Goal: Task Accomplishment & Management: Use online tool/utility

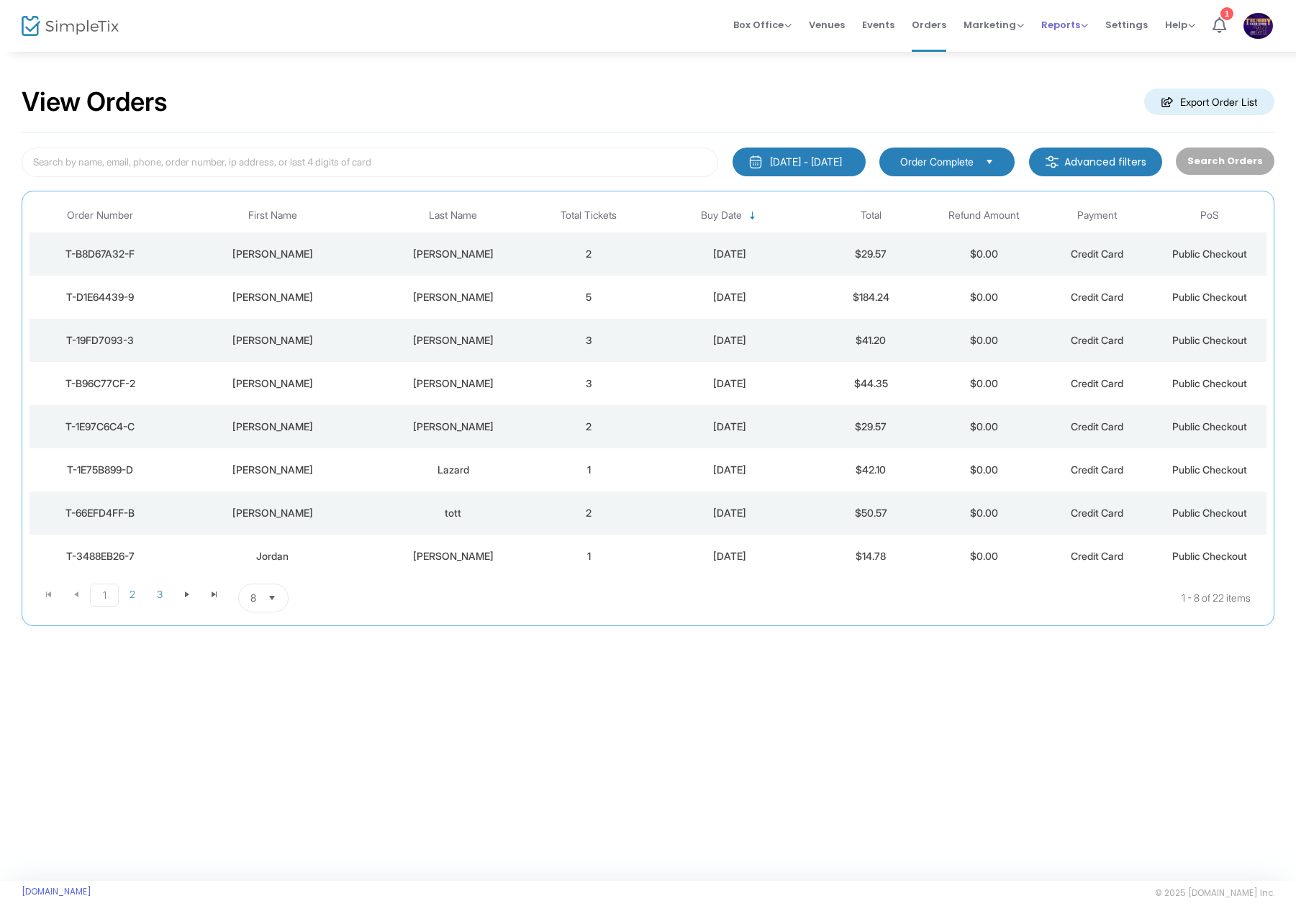
click at [1057, 26] on span "Reports" at bounding box center [1065, 24] width 47 height 14
click at [1074, 75] on li "Sales Reports" at bounding box center [1088, 76] width 94 height 28
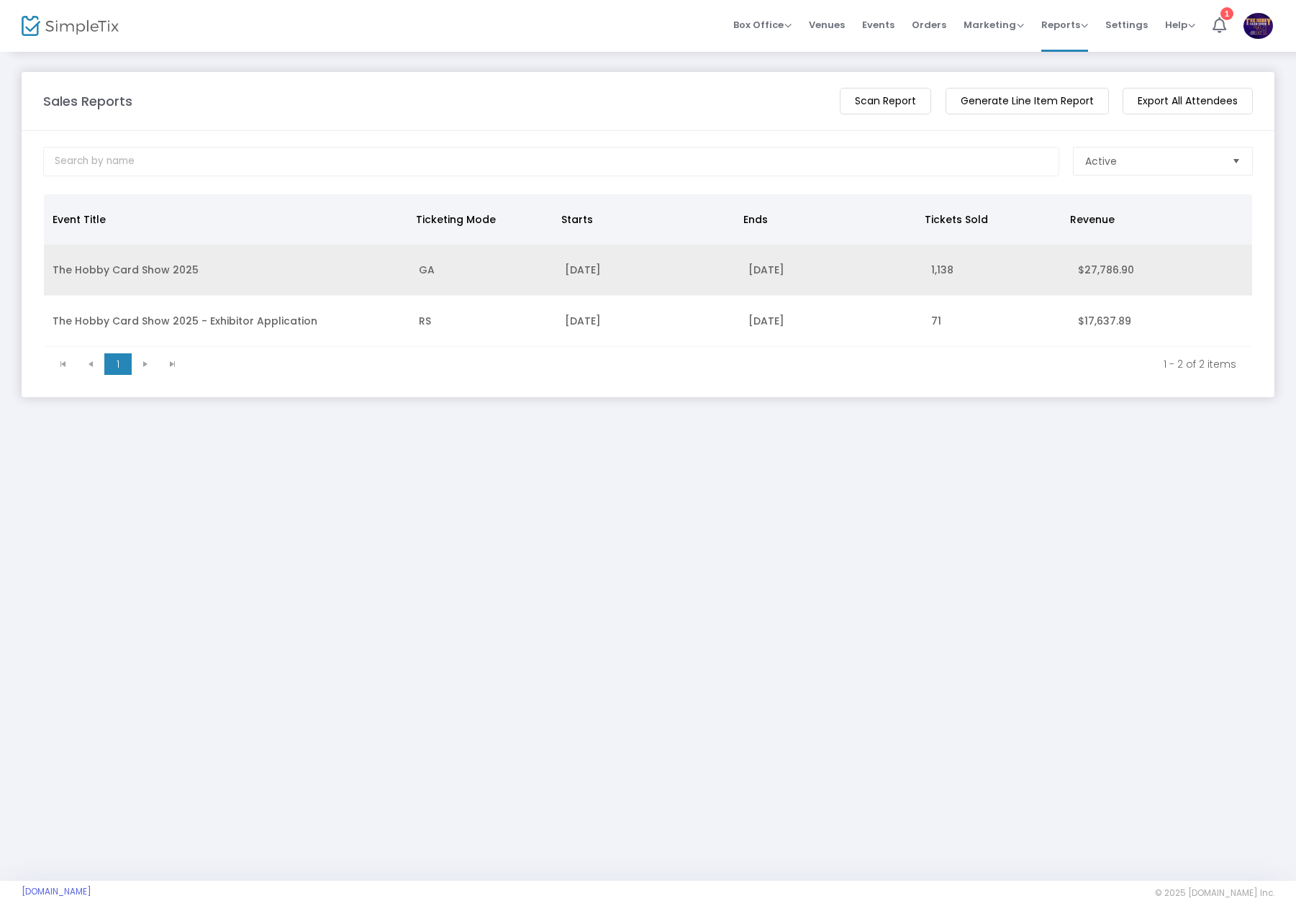
click at [229, 258] on td "The Hobby Card Show 2025" at bounding box center [227, 270] width 367 height 51
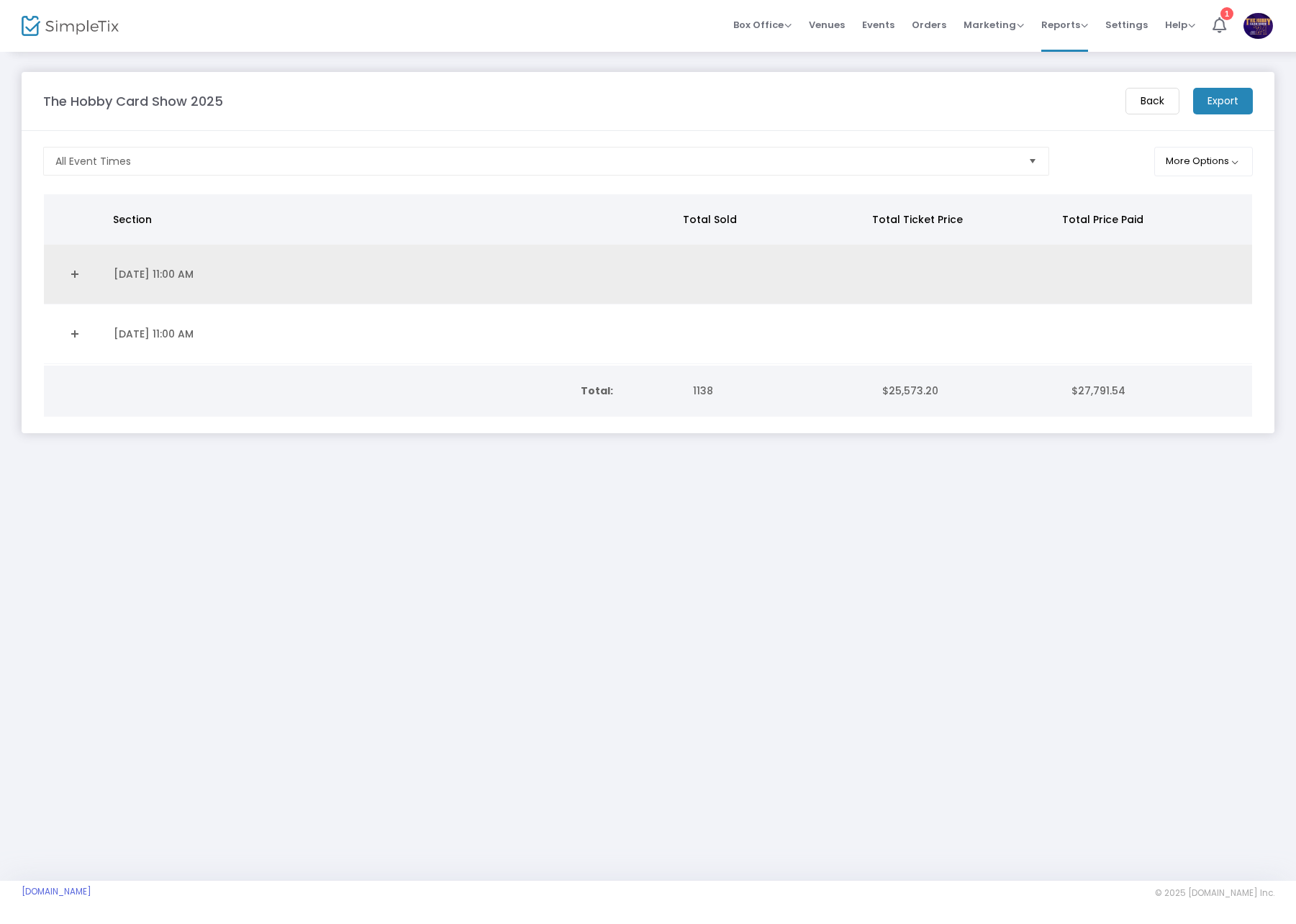
click at [76, 274] on link "Expand Details" at bounding box center [75, 274] width 44 height 23
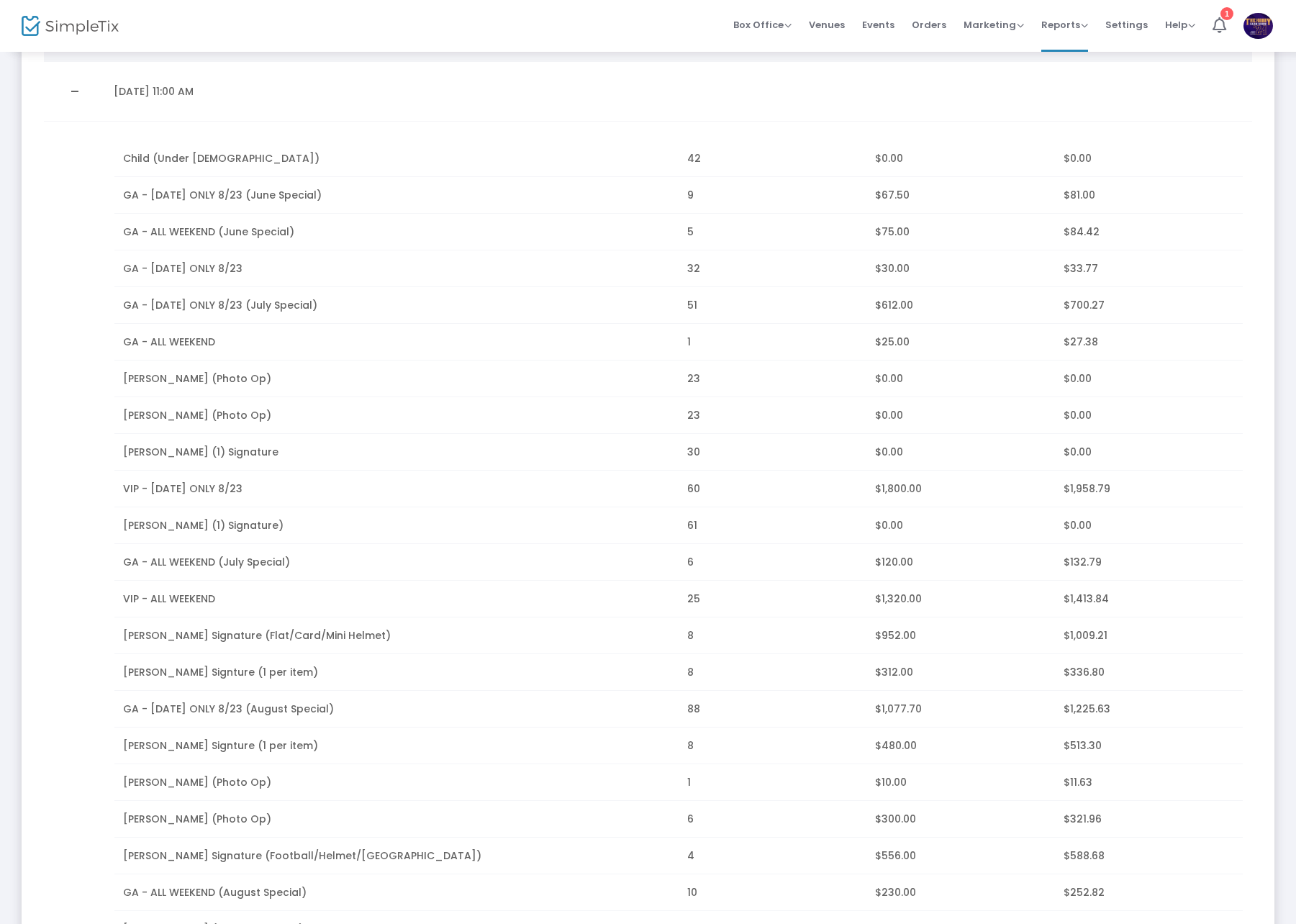
scroll to position [216, 0]
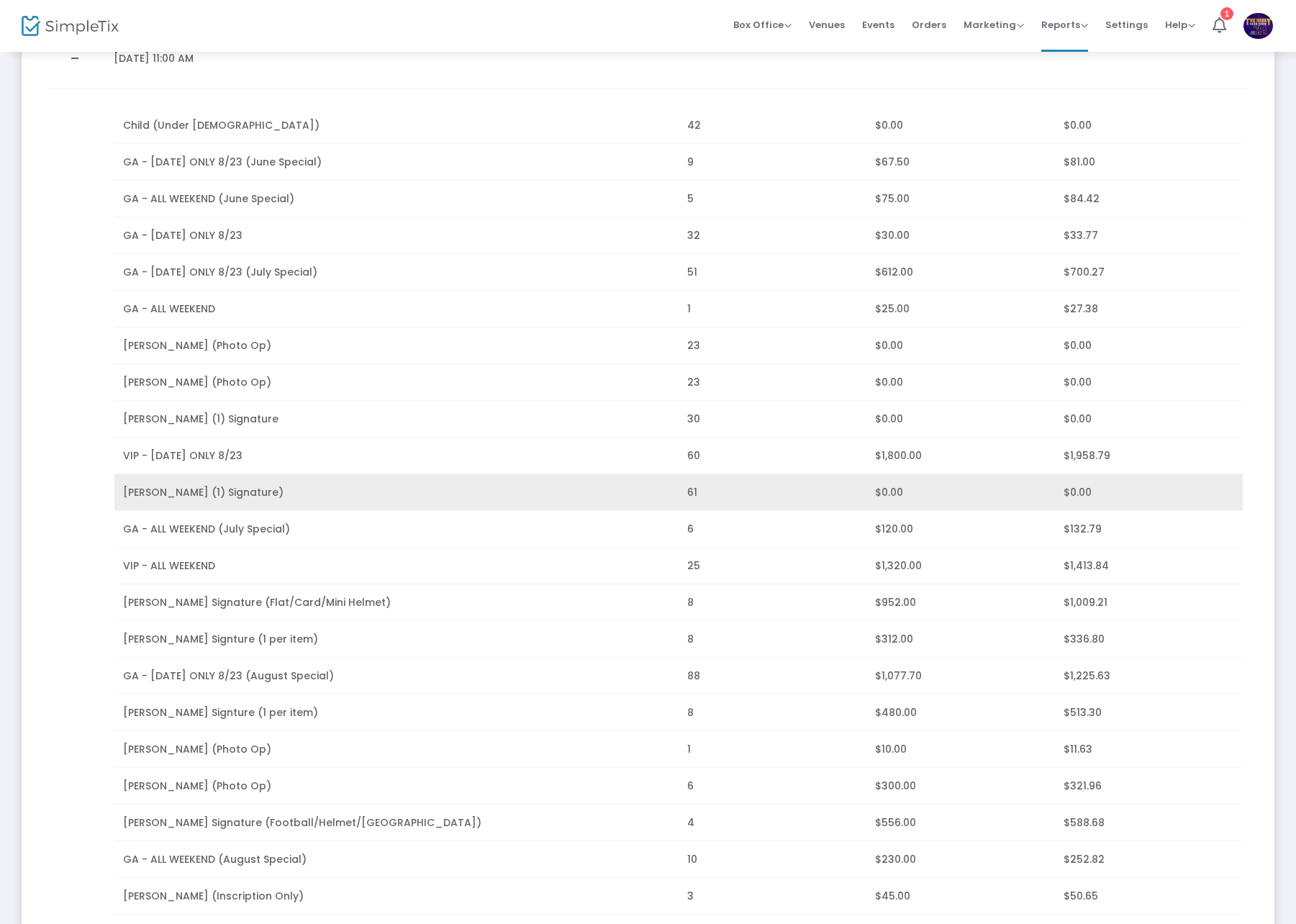
click at [331, 495] on td "[PERSON_NAME] (1) Signature)" at bounding box center [397, 492] width 564 height 37
click at [253, 495] on span "[PERSON_NAME] (1) Signature)" at bounding box center [202, 492] width 160 height 15
click at [281, 485] on td "[PERSON_NAME] (1) Signature)" at bounding box center [397, 492] width 564 height 37
click at [254, 487] on span "[PERSON_NAME] (1) Signature)" at bounding box center [202, 492] width 160 height 15
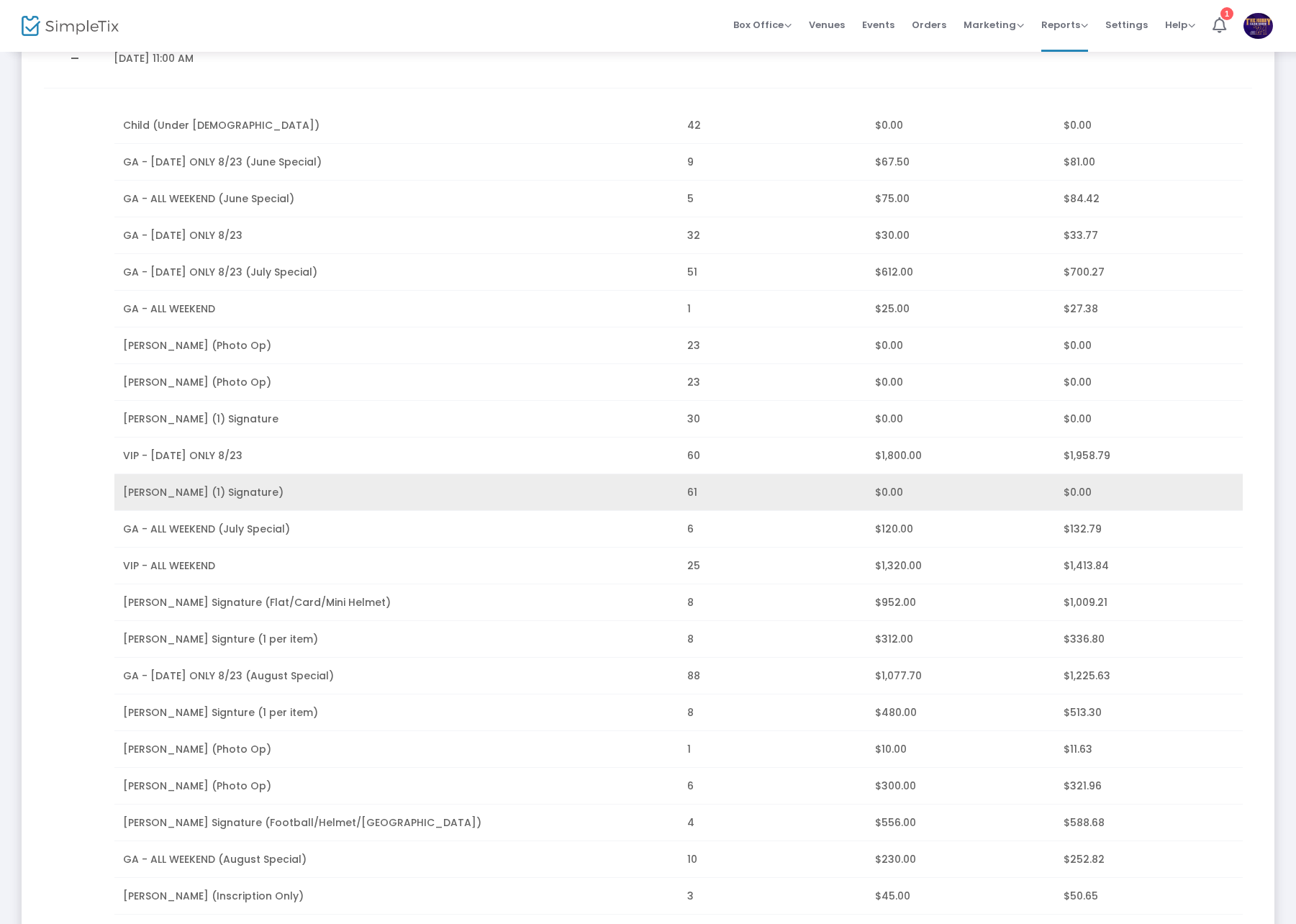
click at [663, 493] on td "[PERSON_NAME] (1) Signature)" at bounding box center [397, 492] width 564 height 37
click at [687, 492] on span "61" at bounding box center [692, 492] width 10 height 15
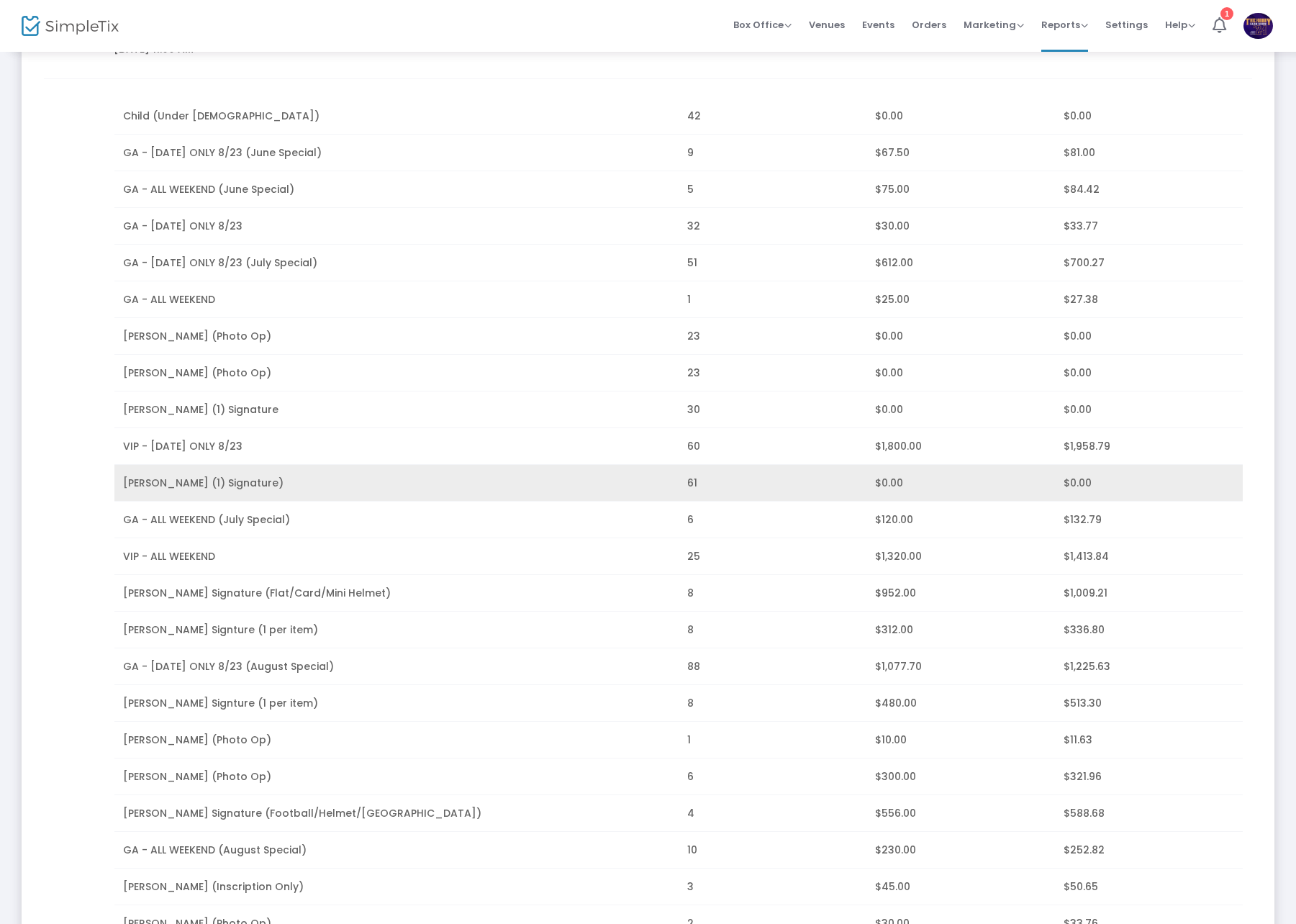
scroll to position [223, 0]
click at [443, 486] on td "[PERSON_NAME] (1) Signature)" at bounding box center [397, 484] width 564 height 37
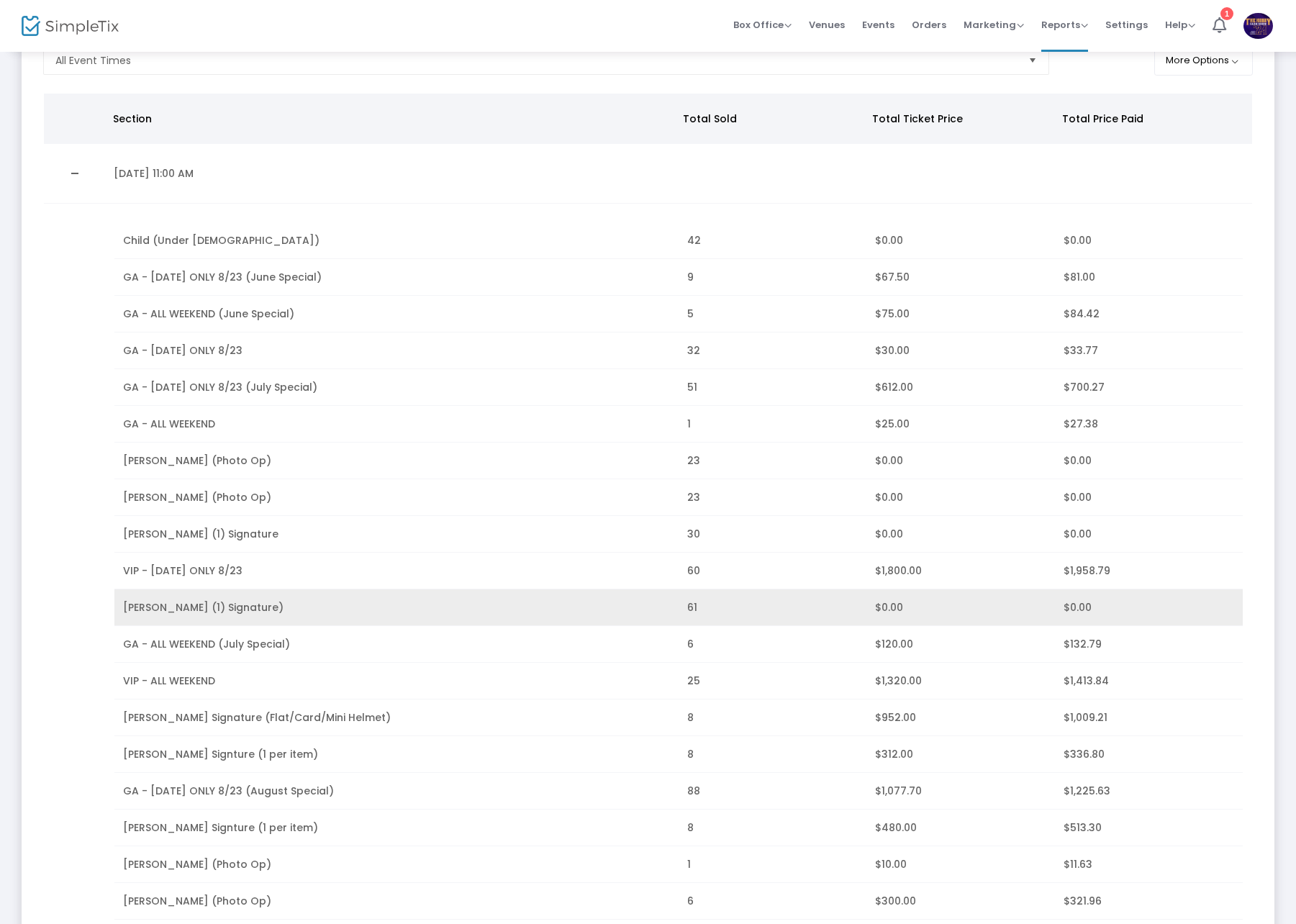
scroll to position [0, 0]
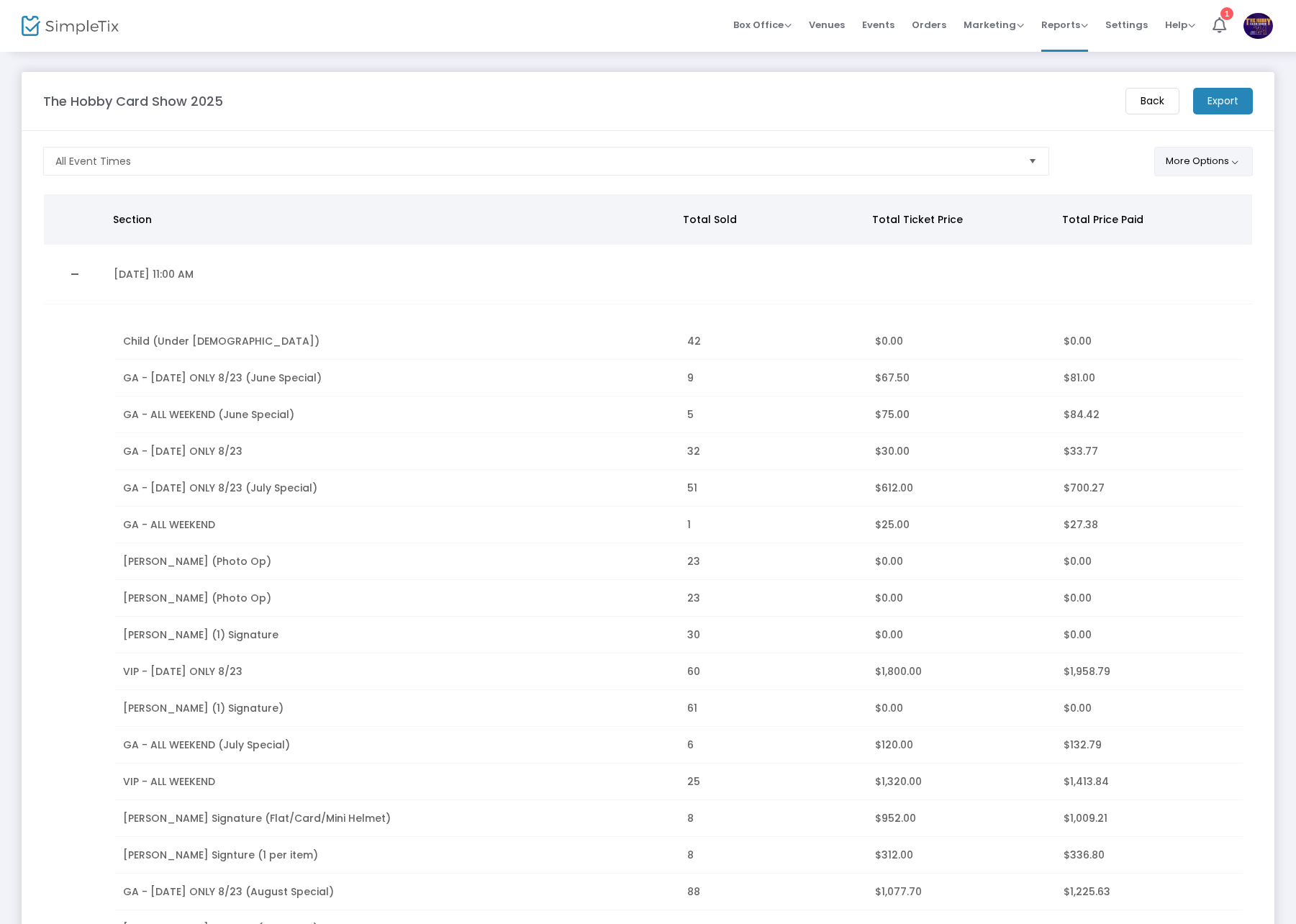
click at [1198, 173] on button "More Options" at bounding box center [1203, 162] width 98 height 29
click at [1209, 157] on button "More Options" at bounding box center [1203, 162] width 98 height 29
click at [1195, 95] on m-button "Export" at bounding box center [1223, 101] width 59 height 27
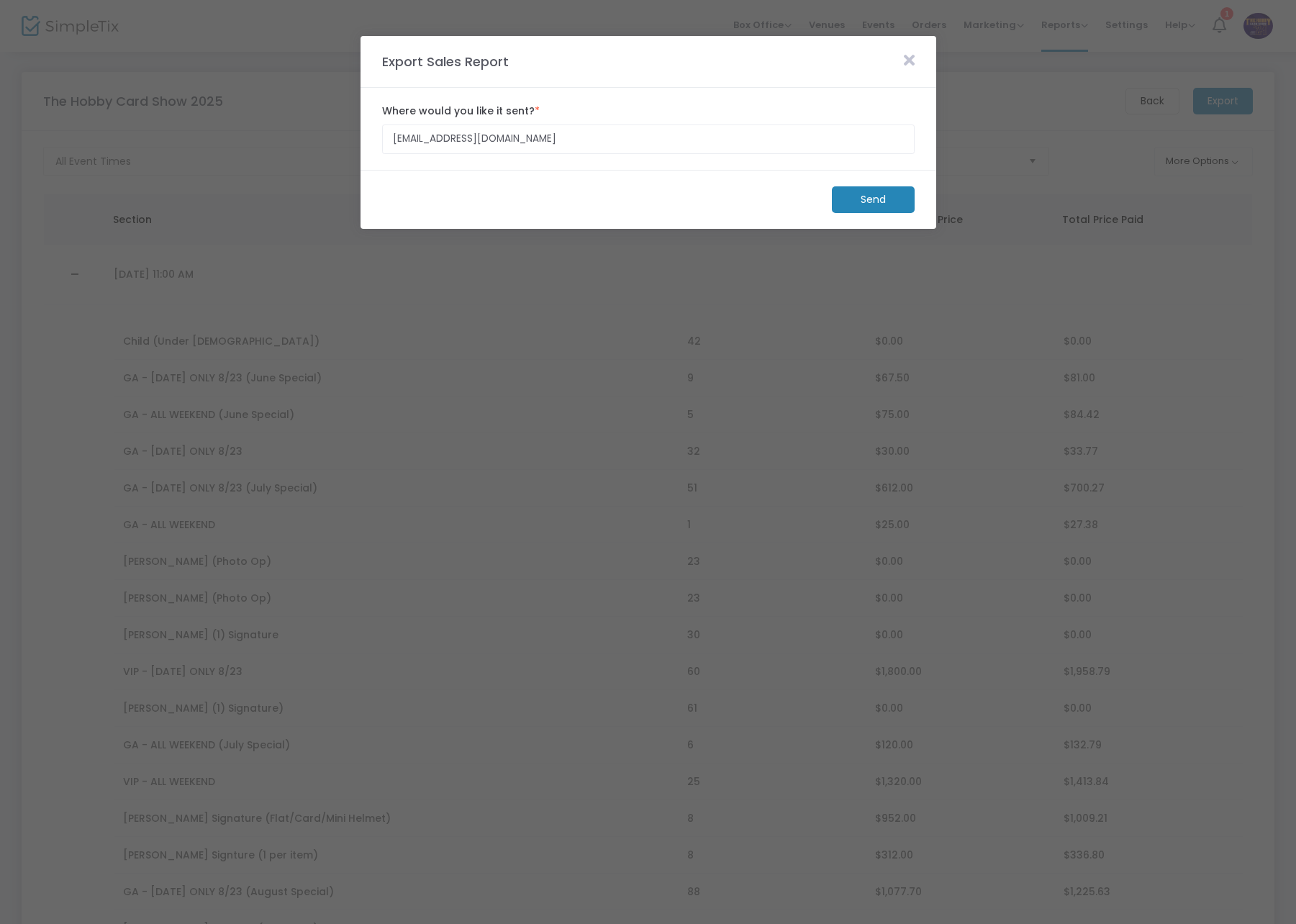
click at [850, 193] on m-button "Send" at bounding box center [873, 199] width 83 height 27
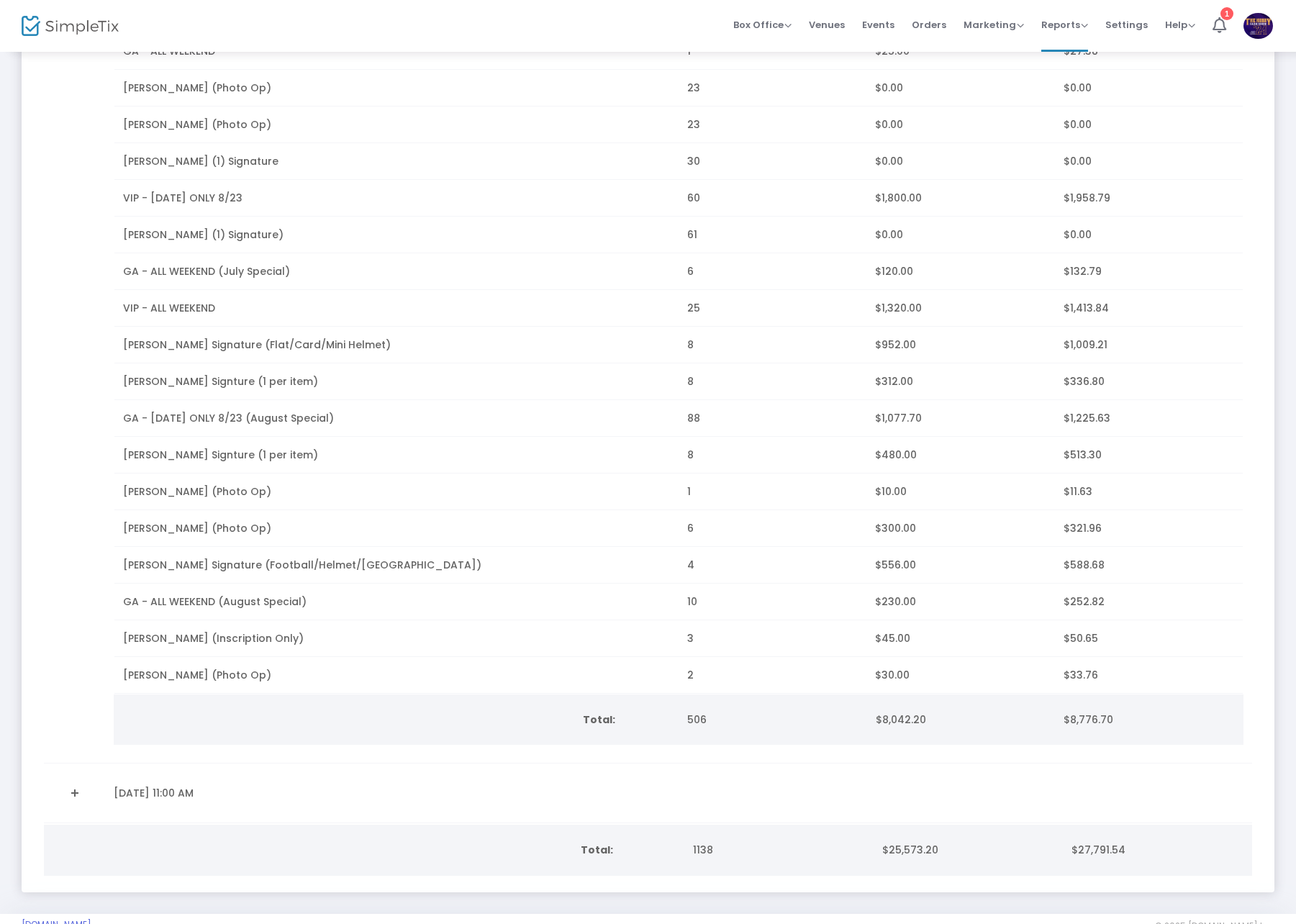
scroll to position [511, 0]
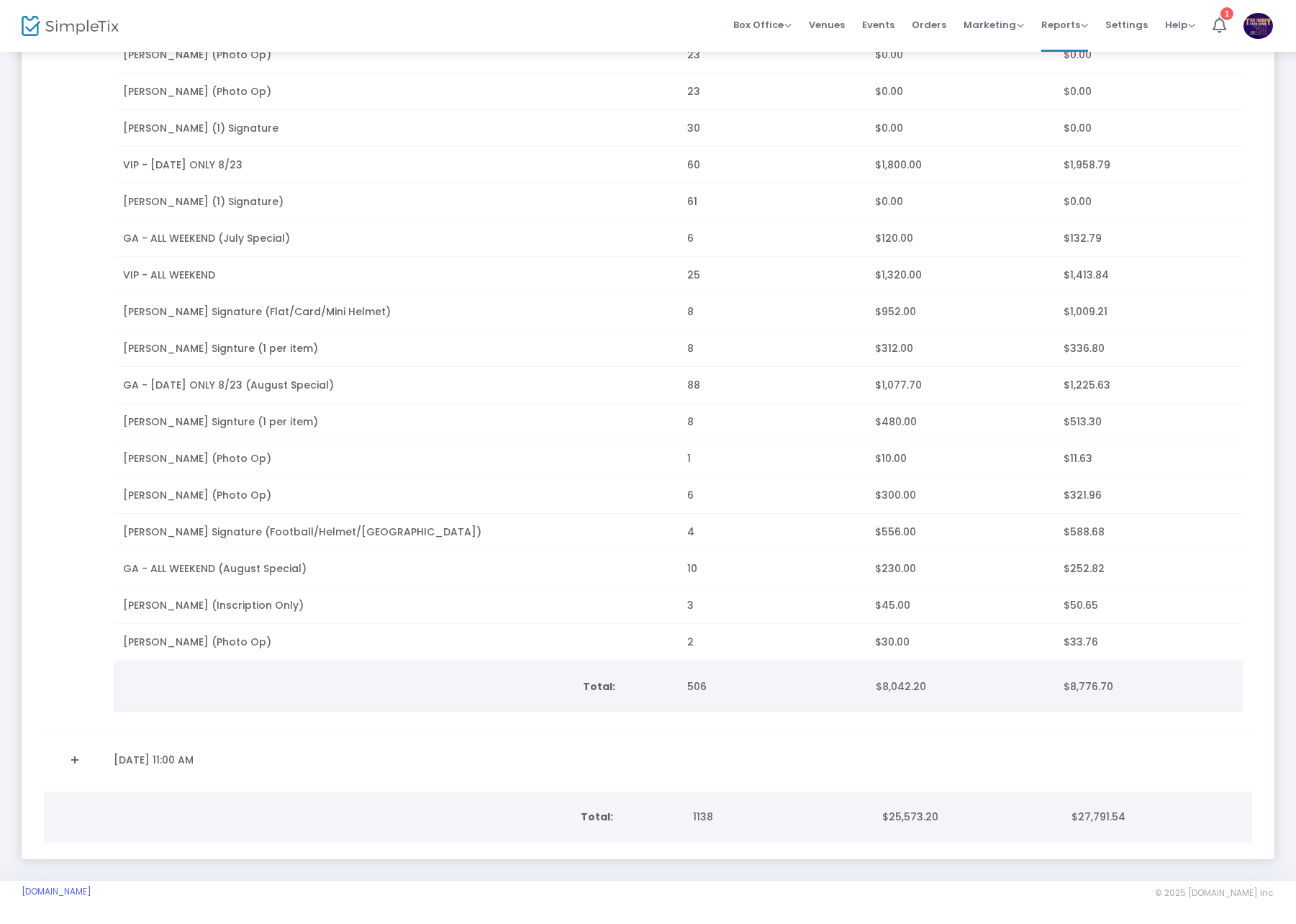
click at [80, 754] on link "Expand Details" at bounding box center [75, 760] width 44 height 23
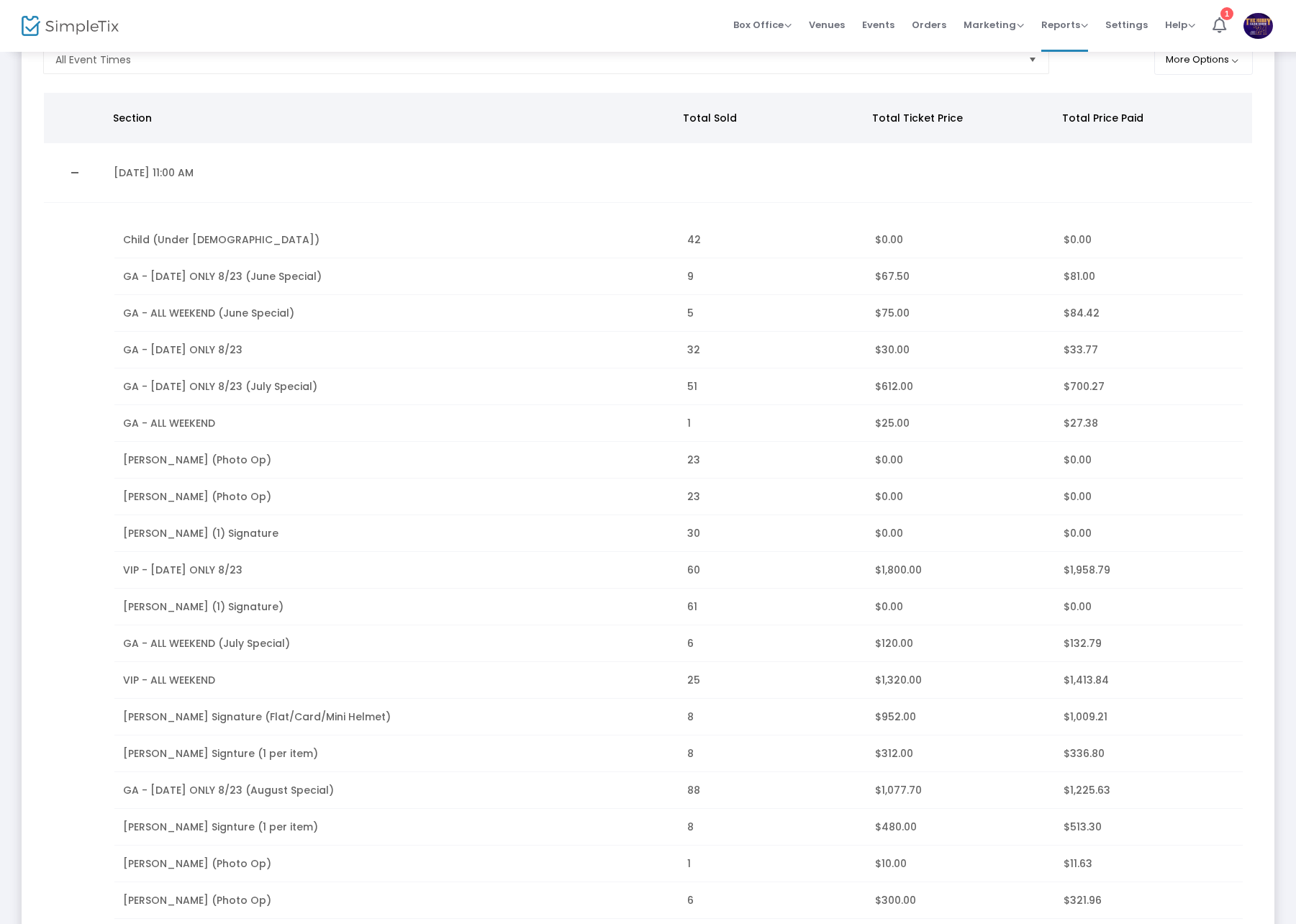
scroll to position [0, 0]
